Goal: Task Accomplishment & Management: Use online tool/utility

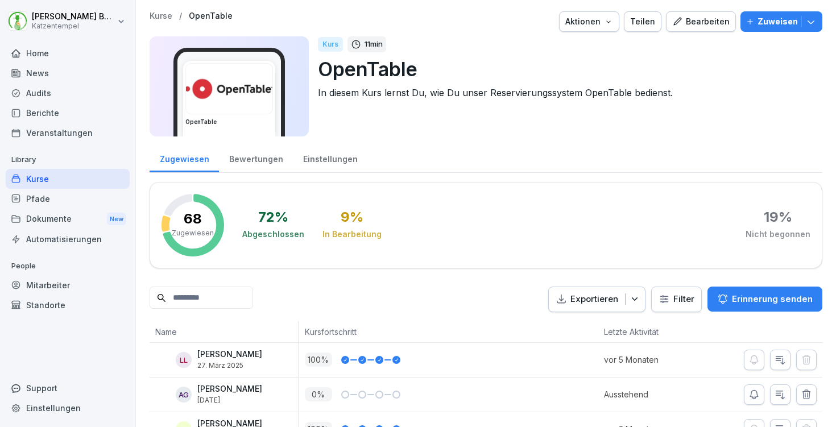
click at [40, 59] on div "Home" at bounding box center [68, 53] width 124 height 20
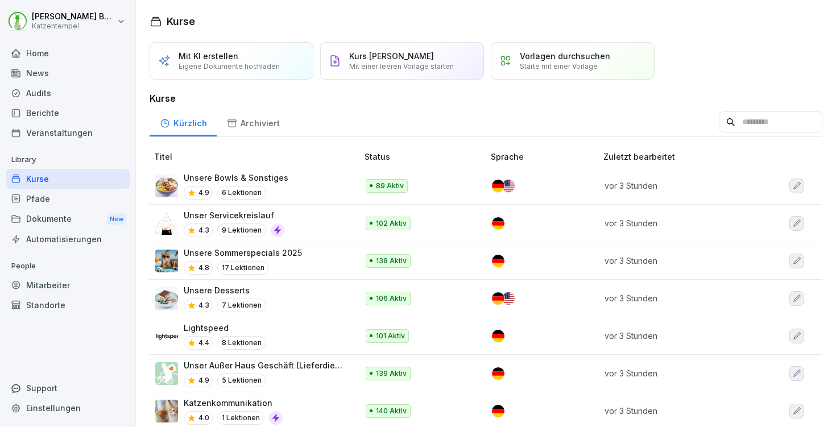
click at [60, 90] on div "Audits" at bounding box center [68, 93] width 124 height 20
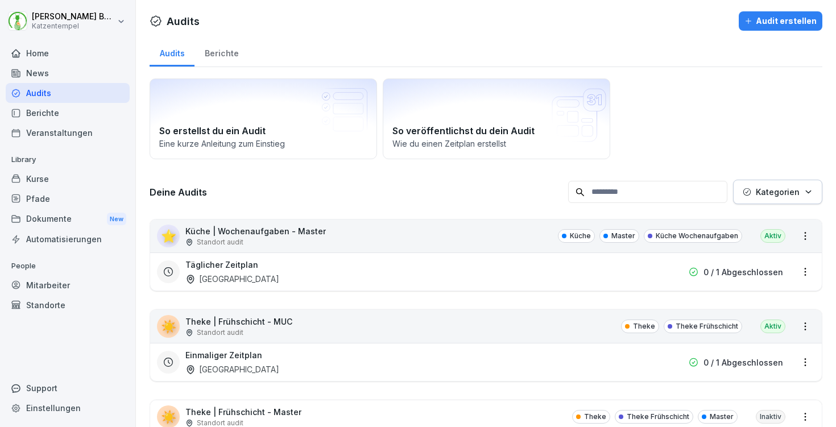
click at [229, 50] on div "Berichte" at bounding box center [222, 52] width 54 height 29
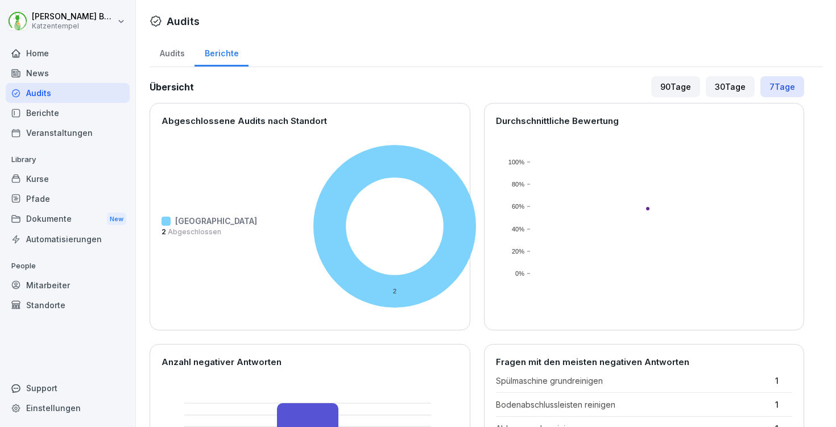
click at [83, 91] on div "Audits" at bounding box center [68, 93] width 124 height 20
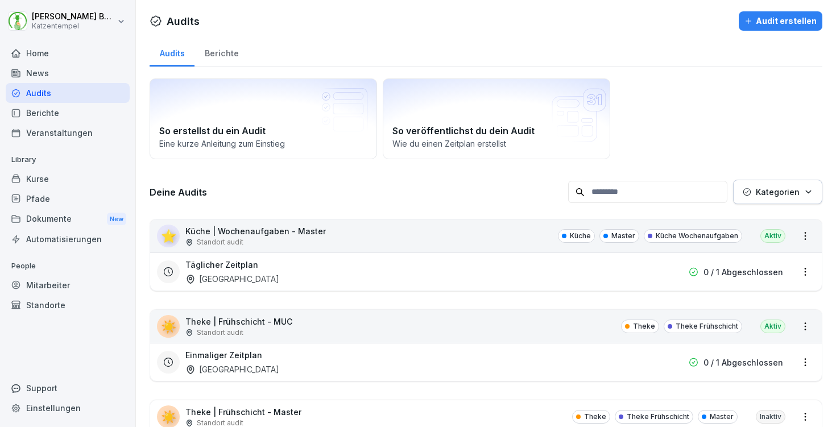
click at [757, 25] on div "Audit erstellen" at bounding box center [781, 21] width 72 height 13
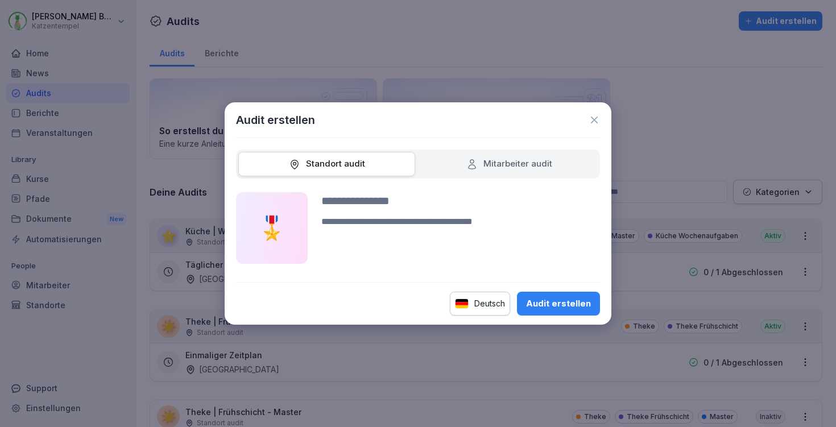
click at [491, 166] on div "Mitarbeiter audit" at bounding box center [509, 164] width 86 height 13
click at [547, 306] on div "Audit erstellen" at bounding box center [558, 303] width 65 height 13
type input "****"
click at [574, 311] on button "Audit erstellen" at bounding box center [558, 304] width 83 height 24
